Goal: Find contact information: Find contact information

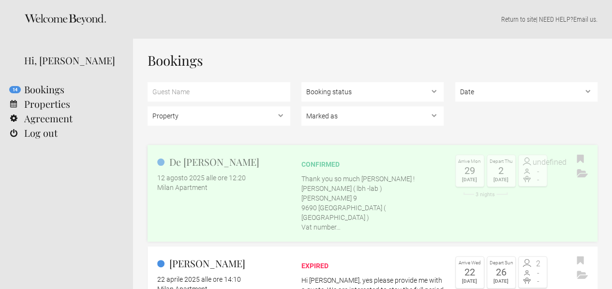
click at [333, 190] on p "Thank you so much Giorgio ! Marie De Lombaert ( lbh -lab ) Hoogstad 9 9690 Klui…" at bounding box center [372, 203] width 143 height 58
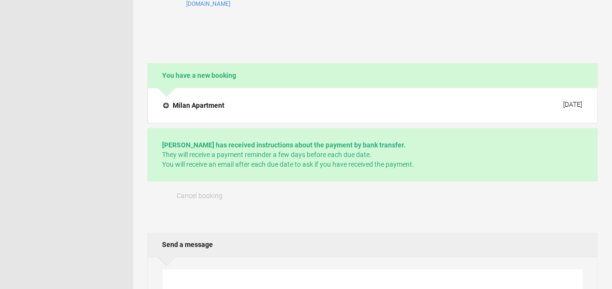
scroll to position [322, 0]
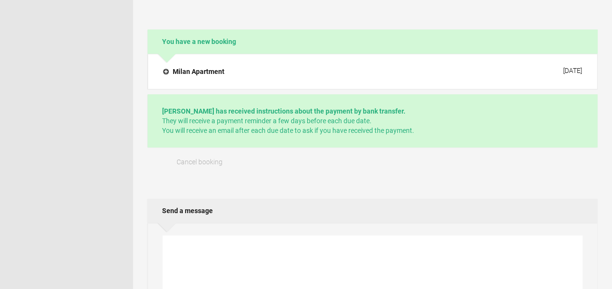
drag, startPoint x: 404, startPoint y: 149, endPoint x: 314, endPoint y: 150, distance: 91.0
copy div "[PERSON_NAME] ( lbh -lab )"
drag, startPoint x: 393, startPoint y: 177, endPoint x: 355, endPoint y: 178, distance: 38.2
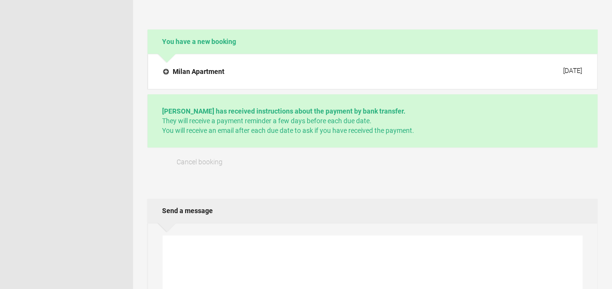
copy div "0677702970"
drag, startPoint x: 400, startPoint y: 169, endPoint x: 303, endPoint y: 162, distance: 97.0
copy div "[PERSON_NAME] 9 9690 [GEOGRAPHIC_DATA] ( [GEOGRAPHIC_DATA]"
drag, startPoint x: 403, startPoint y: 148, endPoint x: 314, endPoint y: 147, distance: 88.1
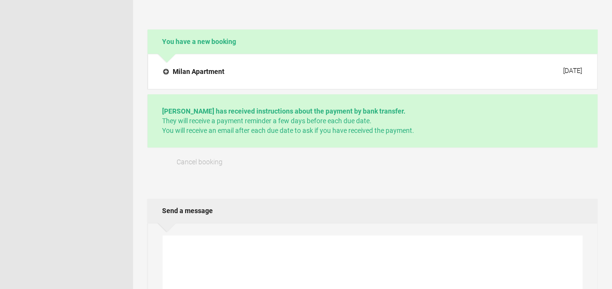
copy div "[PERSON_NAME] ( lbh -lab )"
drag, startPoint x: 402, startPoint y: 169, endPoint x: 311, endPoint y: 165, distance: 91.0
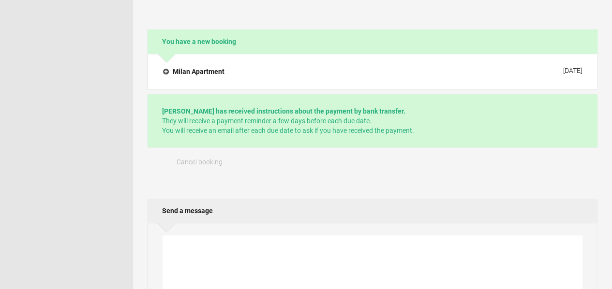
copy div "9690 [GEOGRAPHIC_DATA] ( [GEOGRAPHIC_DATA] )"
drag, startPoint x: 368, startPoint y: 160, endPoint x: 306, endPoint y: 156, distance: 62.1
copy div "[PERSON_NAME] 9"
drag, startPoint x: 398, startPoint y: 178, endPoint x: 359, endPoint y: 180, distance: 38.3
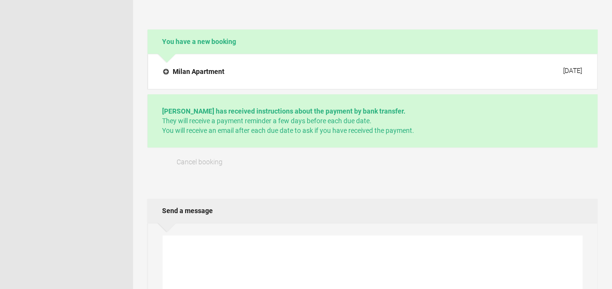
copy div "0677702970"
